Goal: Task Accomplishment & Management: Complete application form

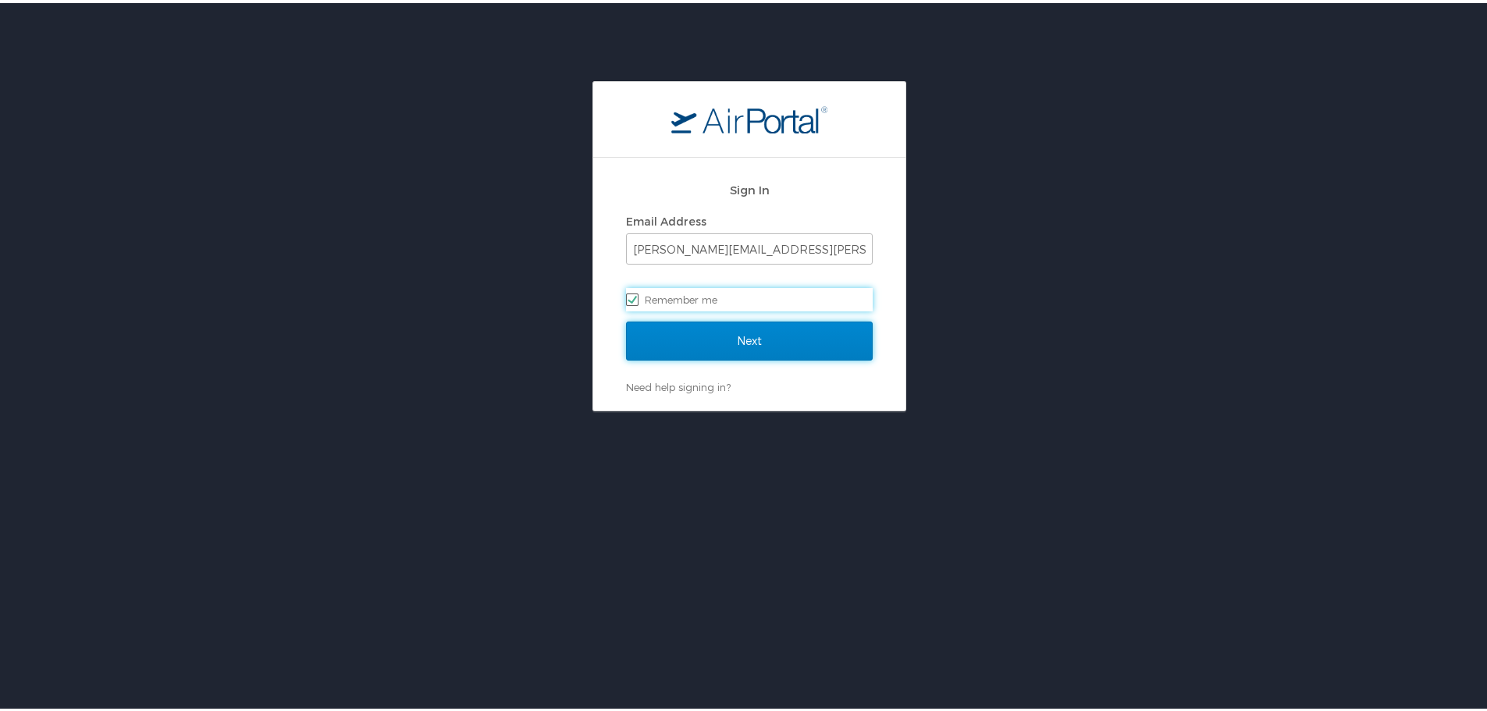
click at [690, 333] on input "Next" at bounding box center [749, 337] width 247 height 39
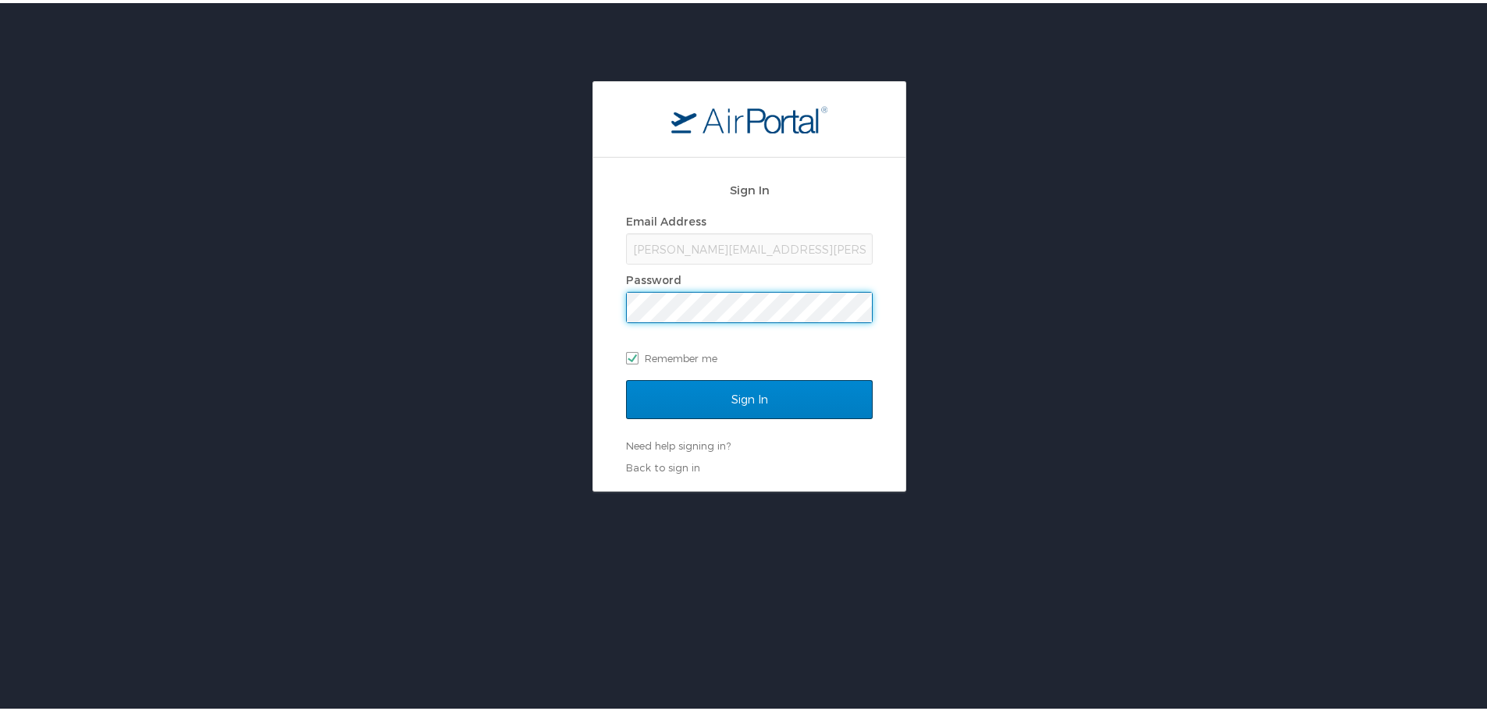
click at [648, 381] on input "Sign In" at bounding box center [749, 396] width 247 height 39
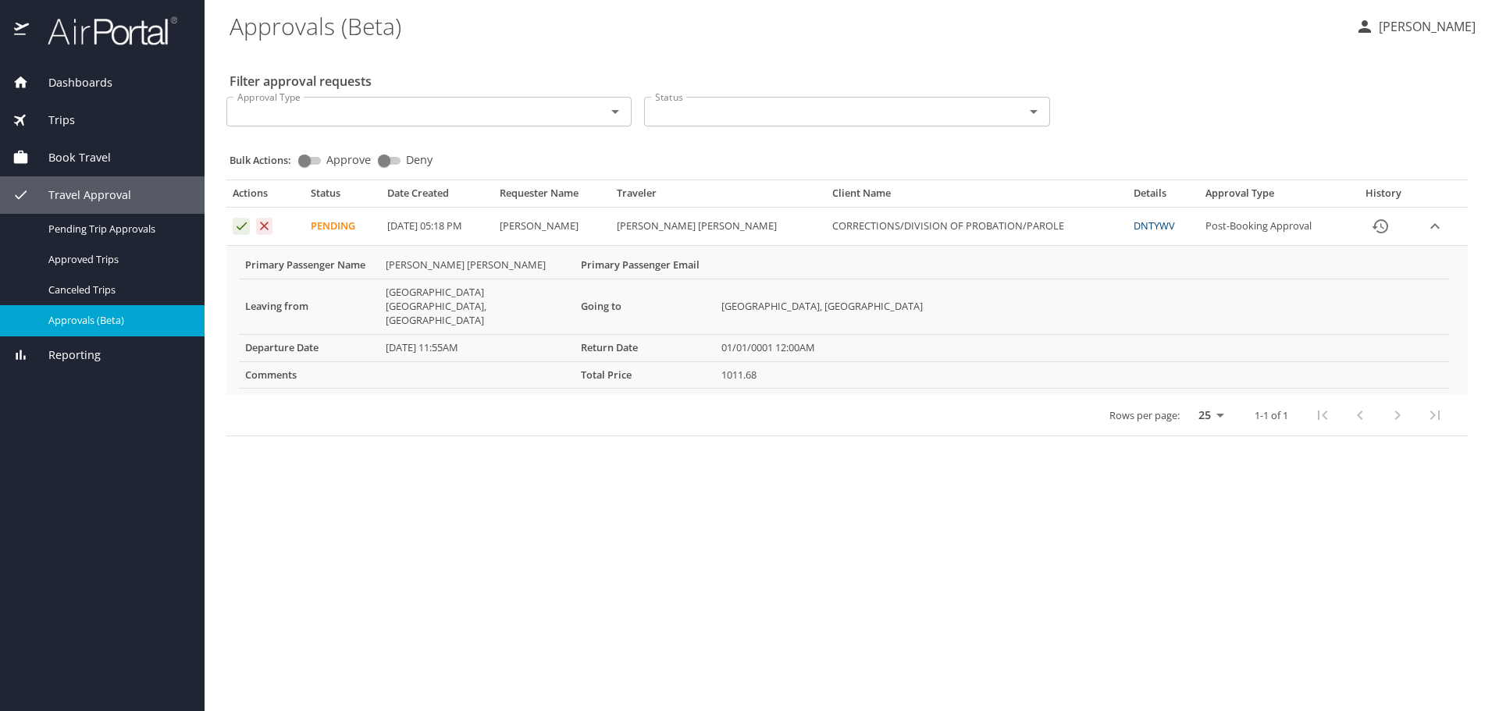
click at [244, 232] on icon "Approval table" at bounding box center [241, 226] width 15 height 15
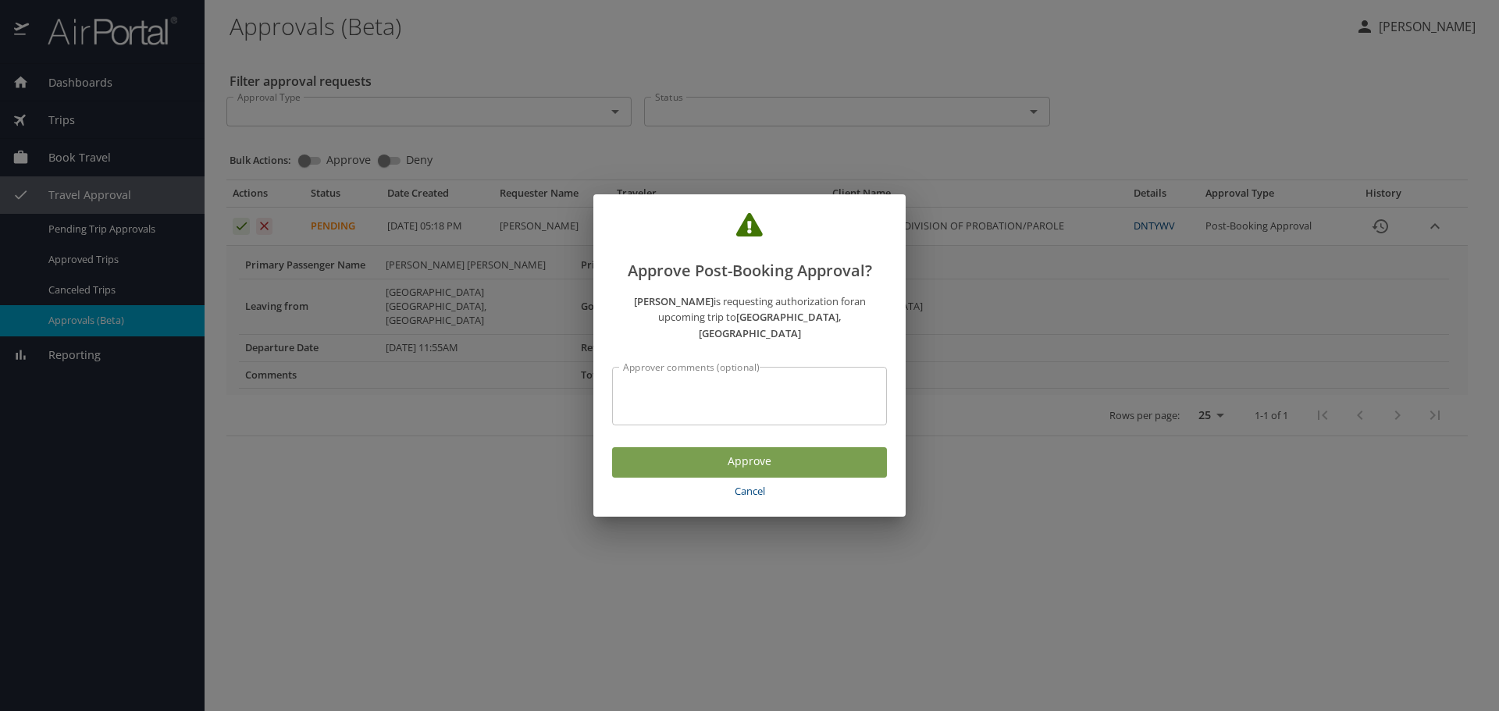
click at [793, 452] on span "Approve" at bounding box center [749, 462] width 250 height 20
